Goal: Find specific page/section: Find specific page/section

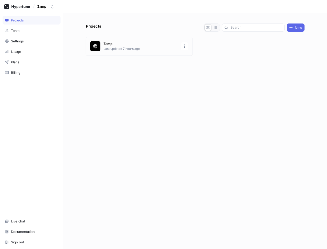
click at [118, 43] on p "Zamp" at bounding box center [140, 43] width 74 height 5
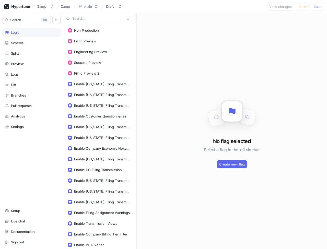
click at [82, 18] on input "text" at bounding box center [98, 18] width 52 height 5
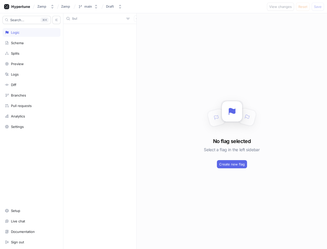
type input "bulk"
click at [112, 19] on input "bulk" at bounding box center [98, 18] width 52 height 5
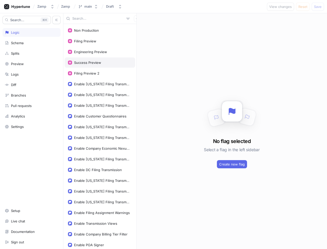
click at [100, 62] on div "Success Preview" at bounding box center [87, 62] width 27 height 4
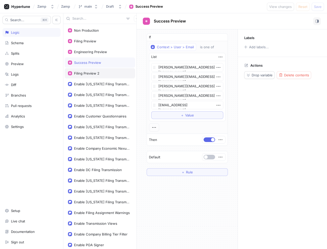
click at [94, 72] on div "Filing Preview 2" at bounding box center [86, 73] width 25 height 4
type textarea "x"
